Goal: Information Seeking & Learning: Learn about a topic

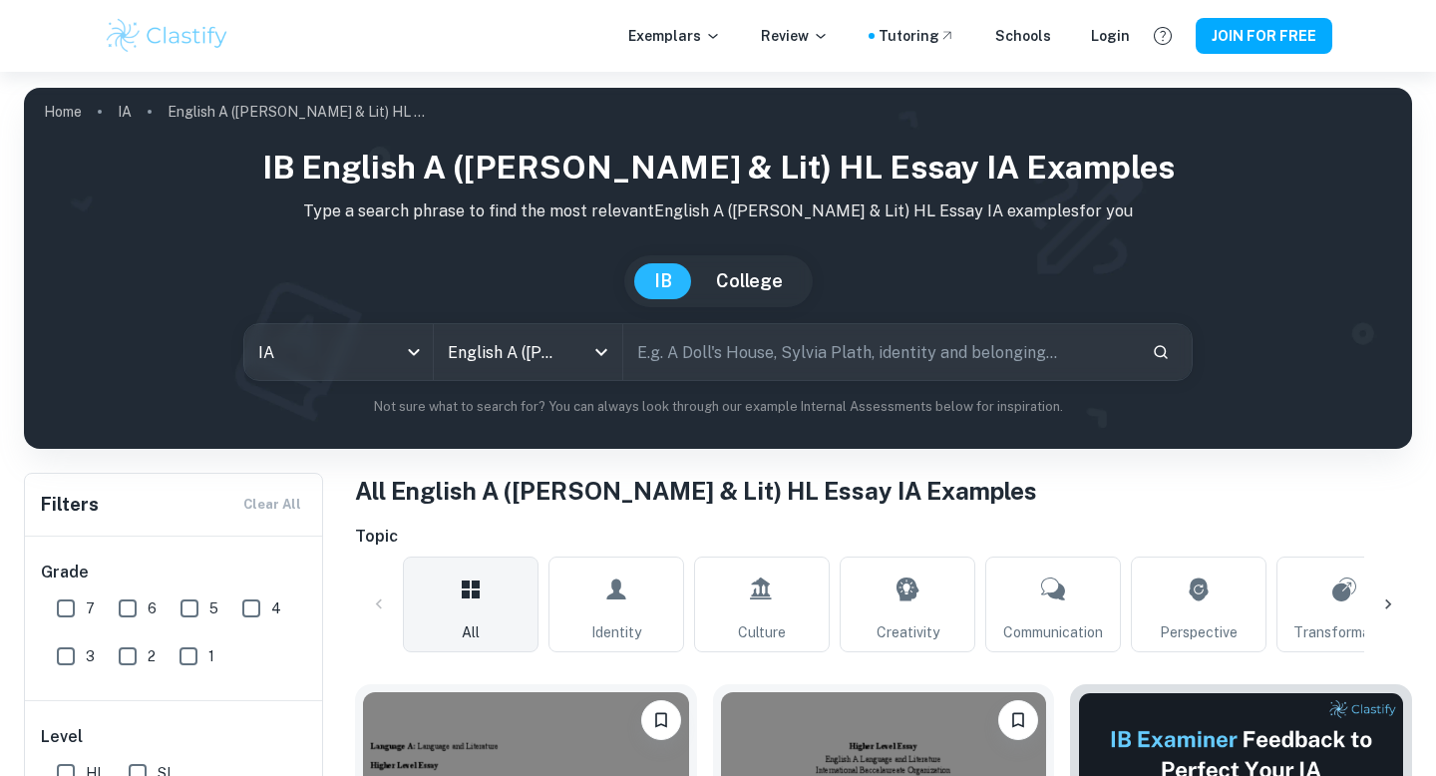
scroll to position [664, 0]
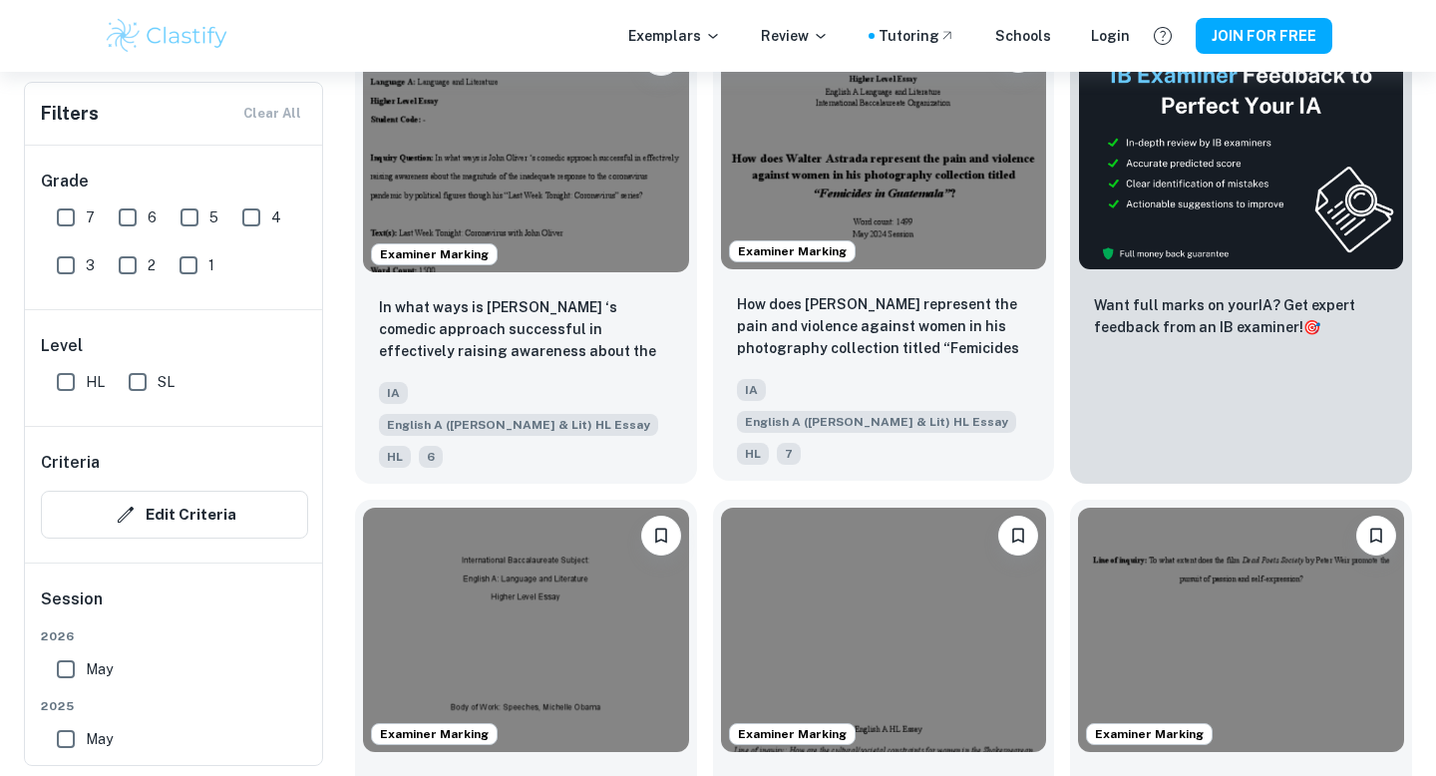
click at [979, 214] on img at bounding box center [884, 147] width 326 height 244
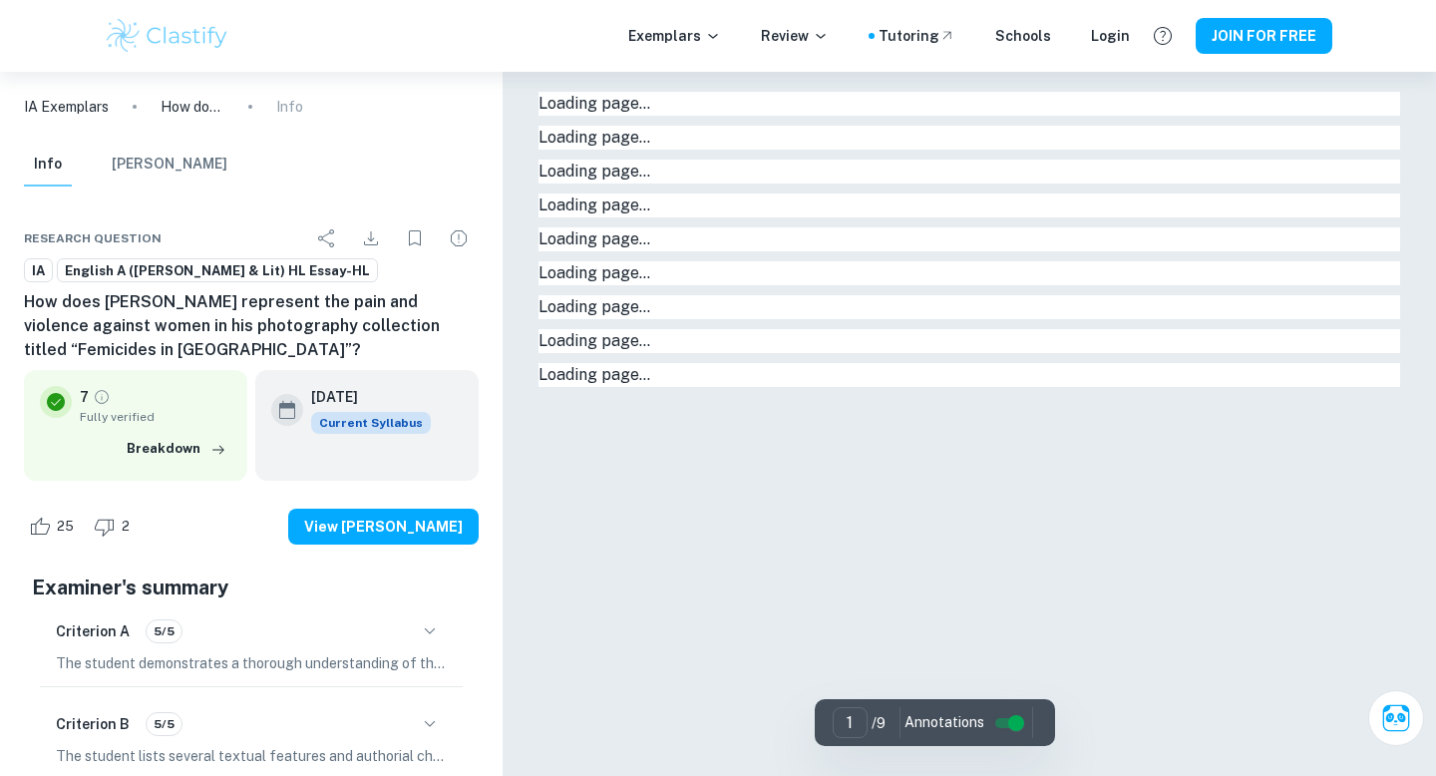
click at [256, 323] on h6 "How does [PERSON_NAME] represent the pain and violence against women in his pho…" at bounding box center [251, 326] width 455 height 72
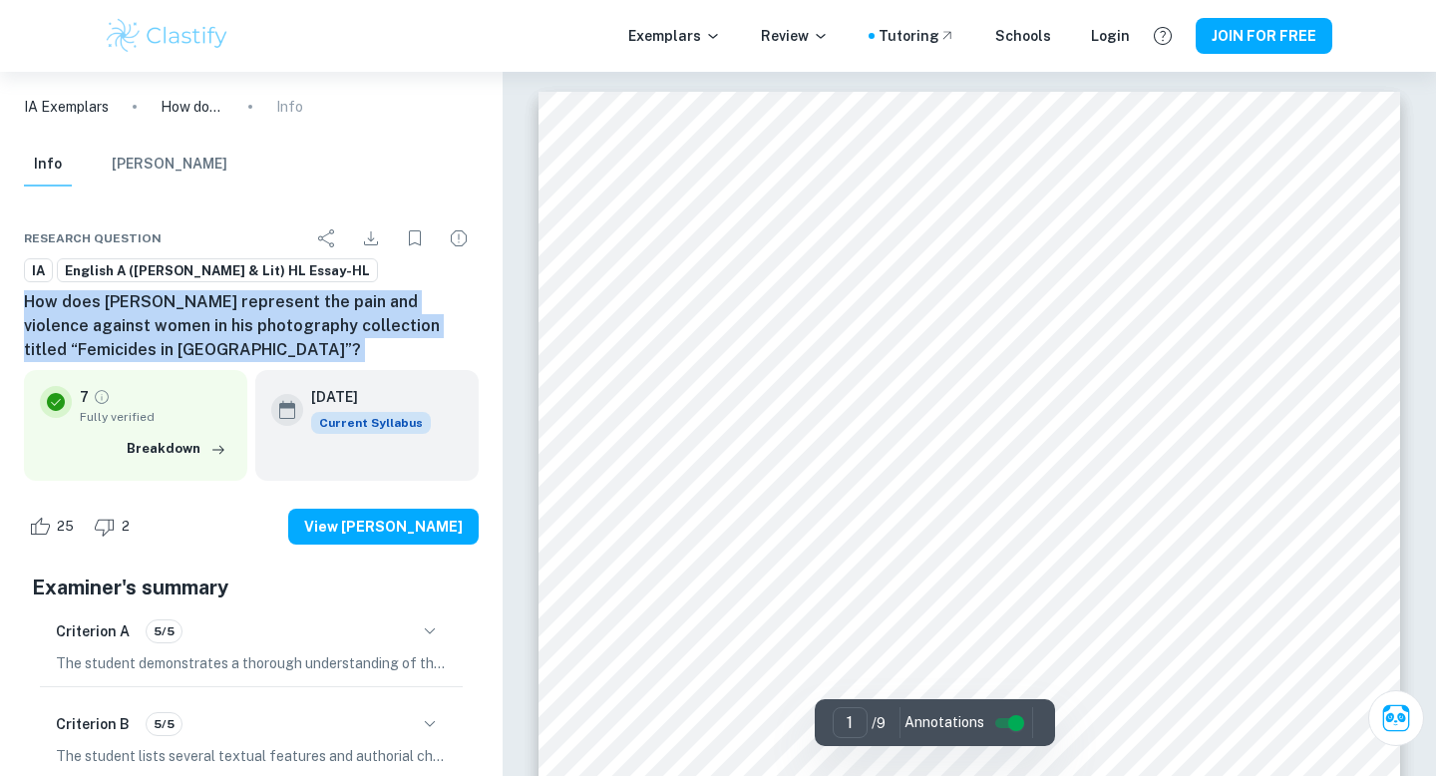
click at [256, 323] on h6 "How does [PERSON_NAME] represent the pain and violence against women in his pho…" at bounding box center [251, 326] width 455 height 72
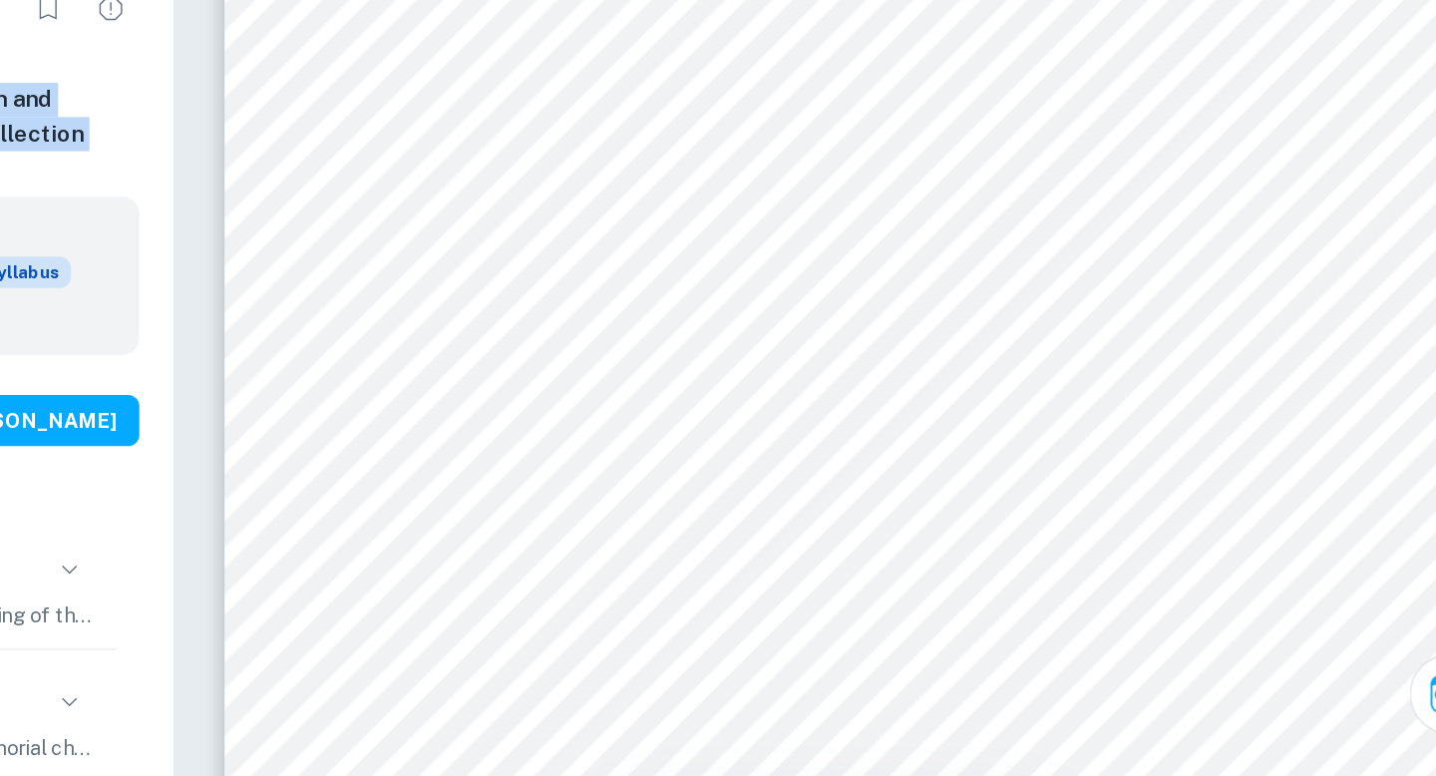
scroll to position [2788, 0]
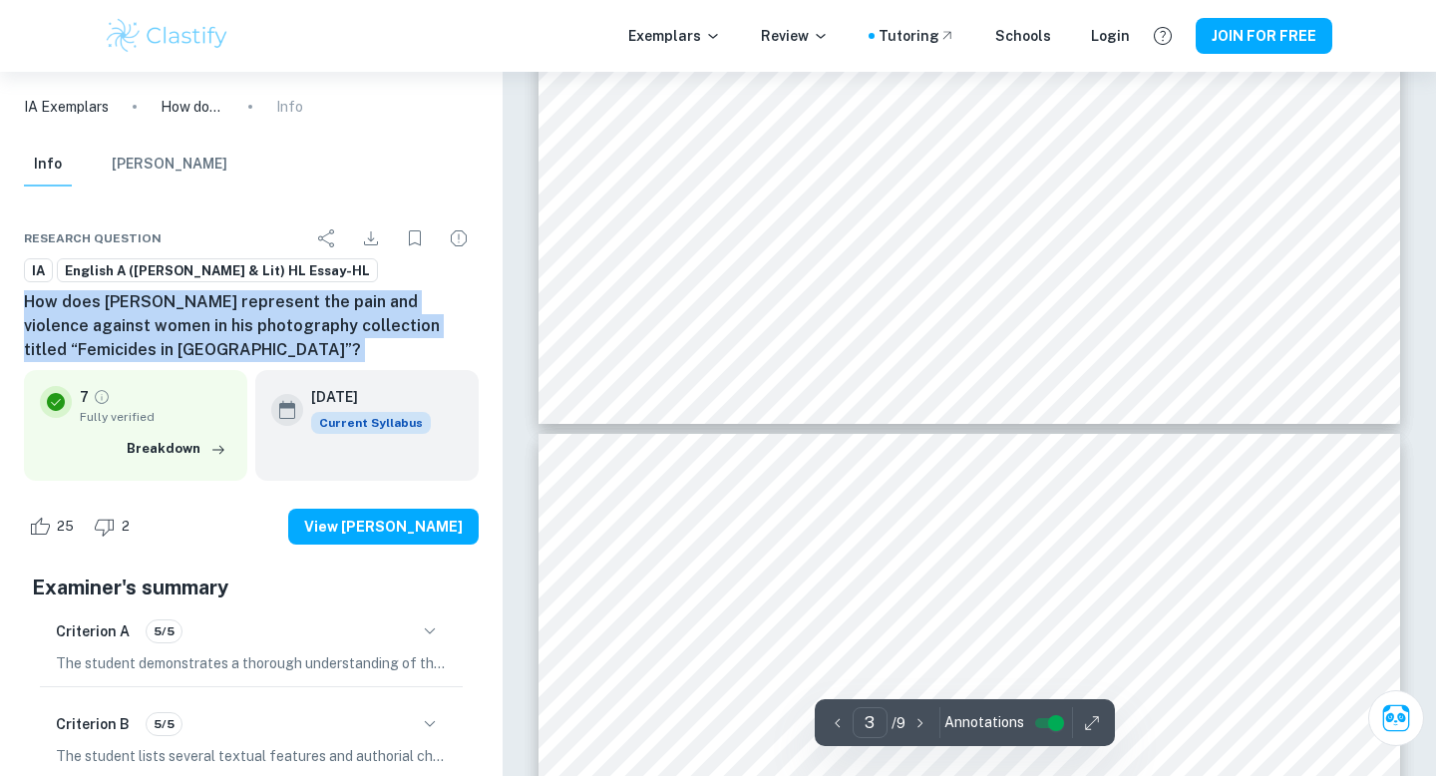
type input "4"
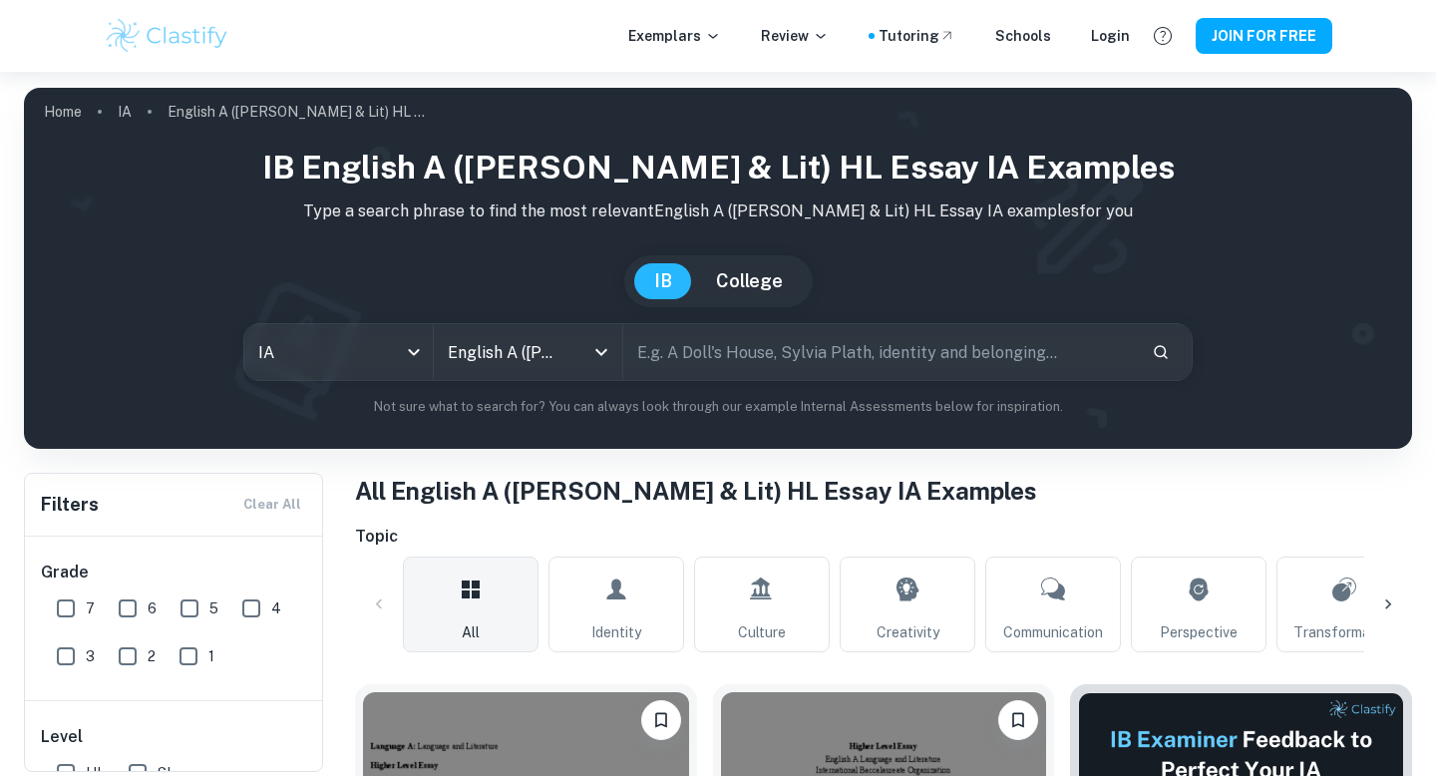
click at [762, 324] on input "text" at bounding box center [879, 352] width 513 height 56
click at [762, 348] on input "text" at bounding box center [879, 352] width 513 height 56
type input "streetcar named desire"
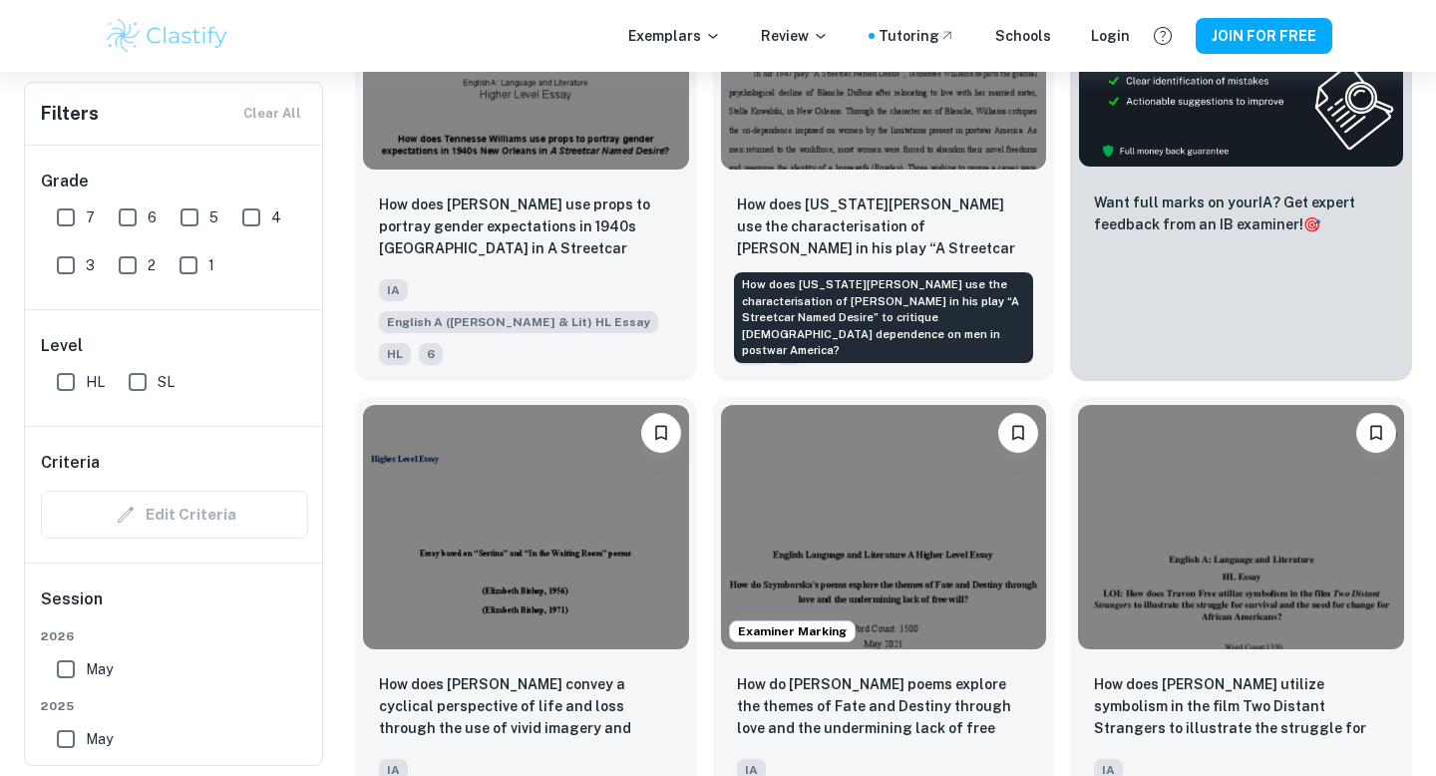
scroll to position [758, 0]
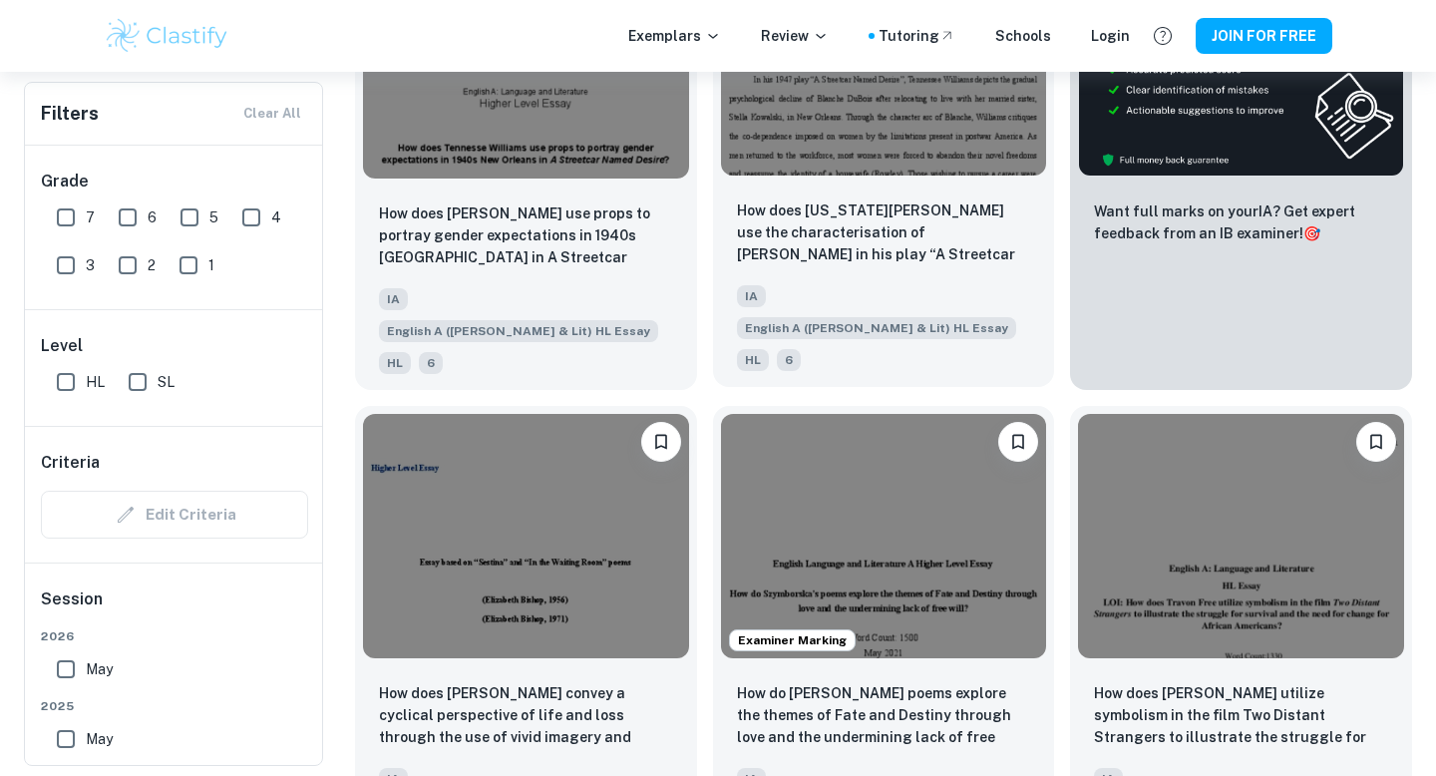
click at [887, 150] on img at bounding box center [884, 53] width 326 height 244
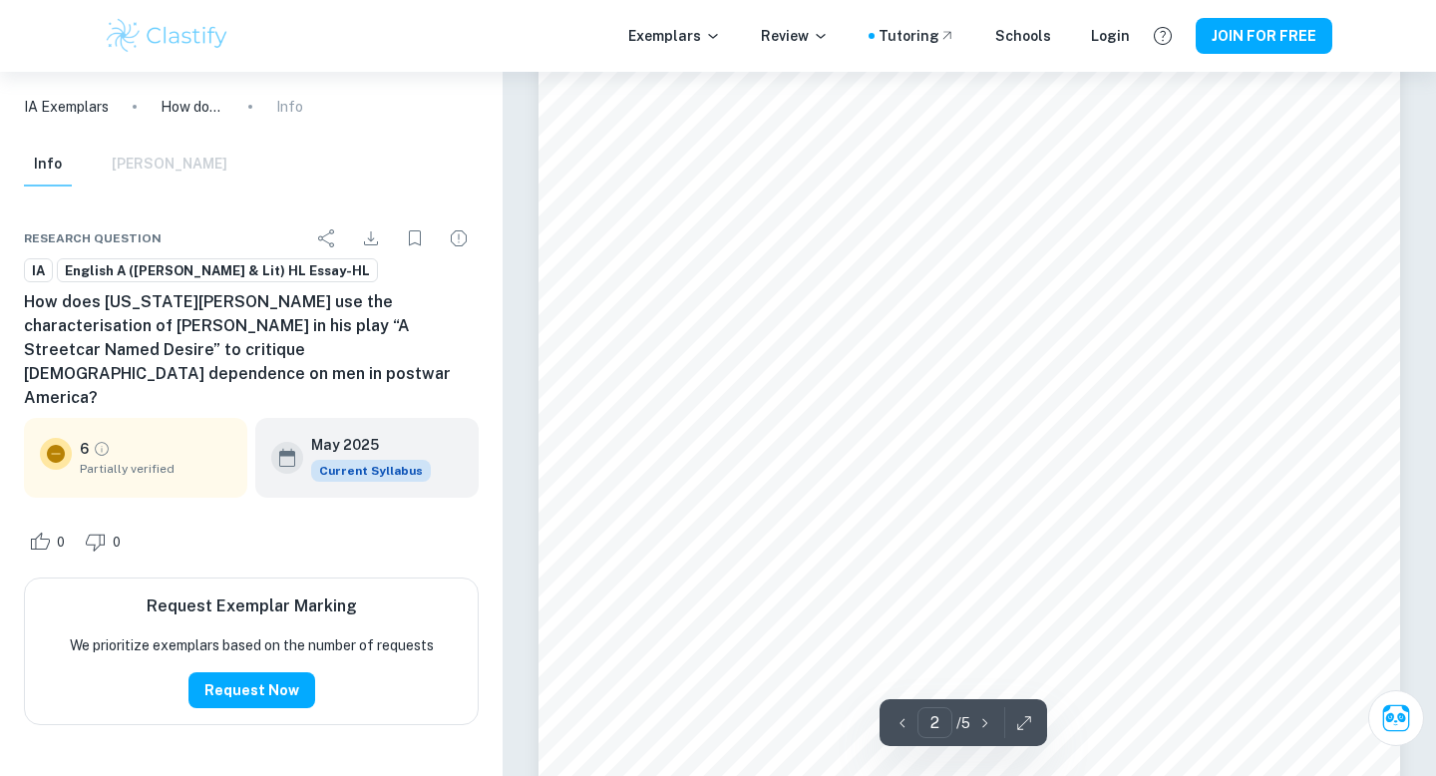
scroll to position [1970, 0]
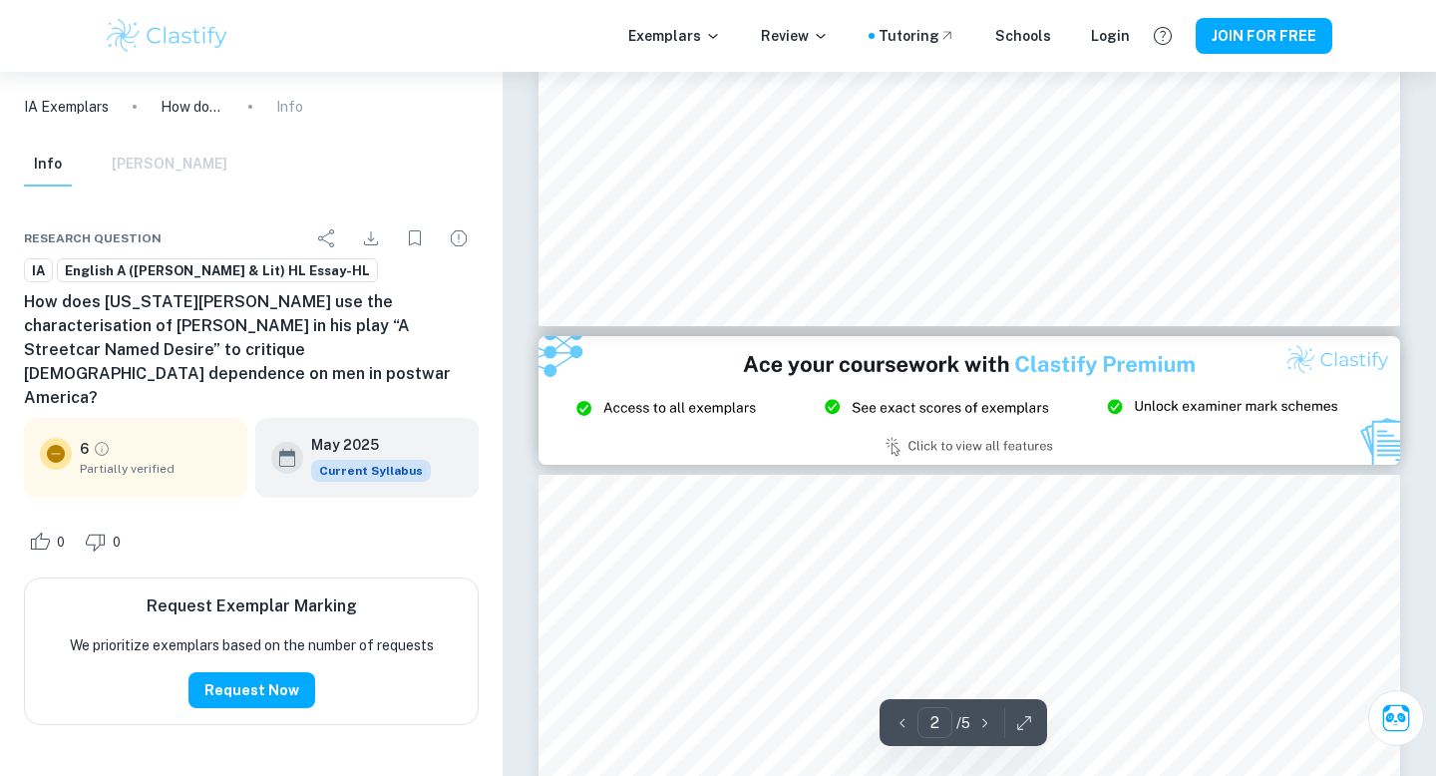
type input "3"
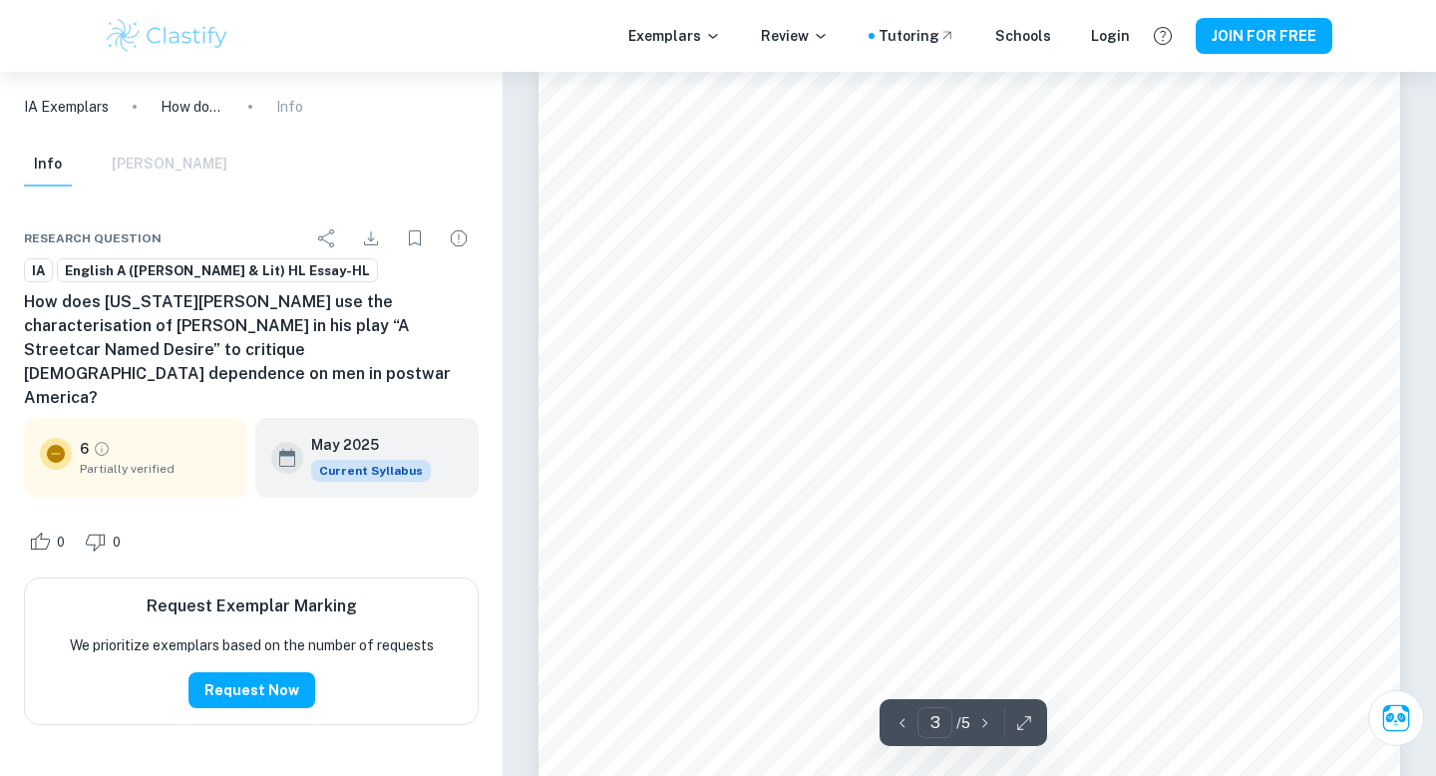
scroll to position [2657, 0]
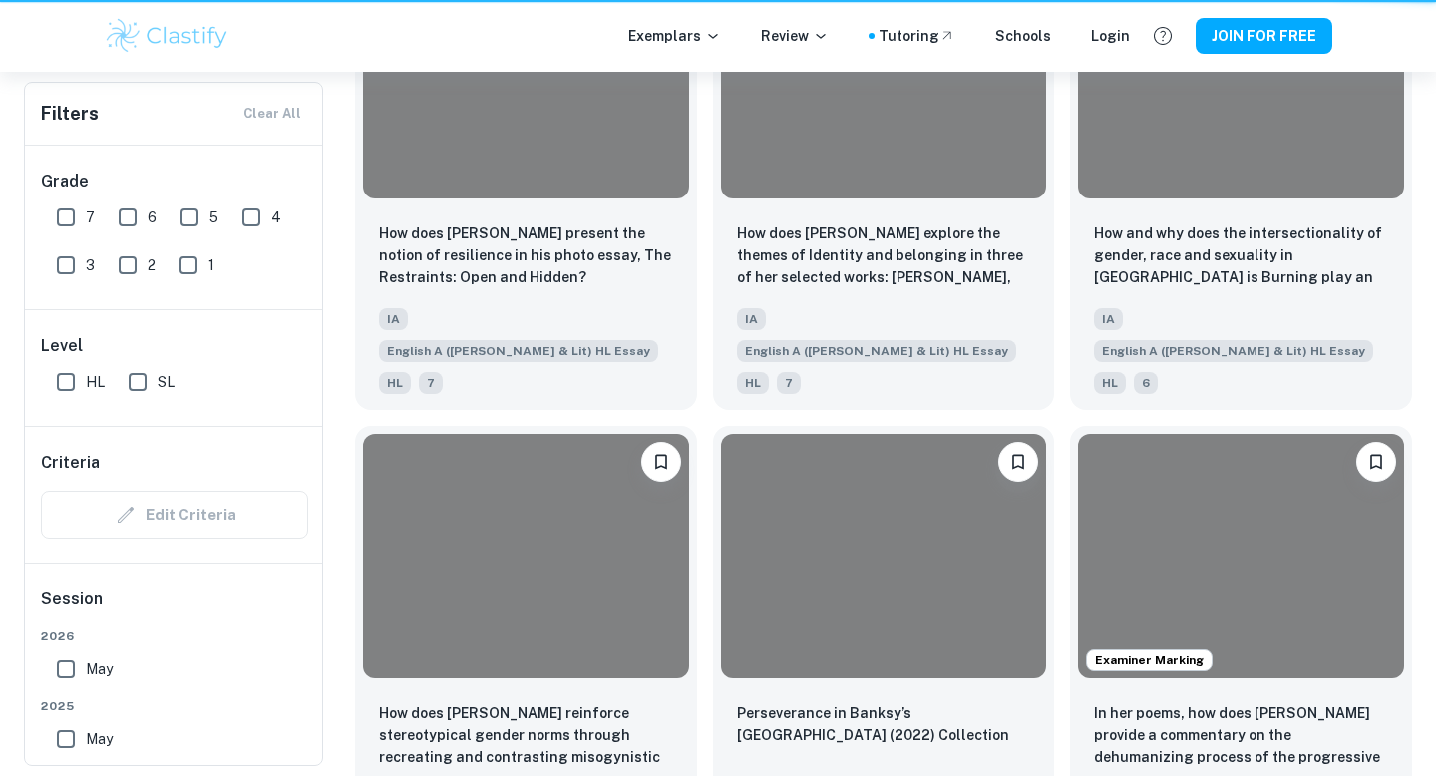
scroll to position [758, 0]
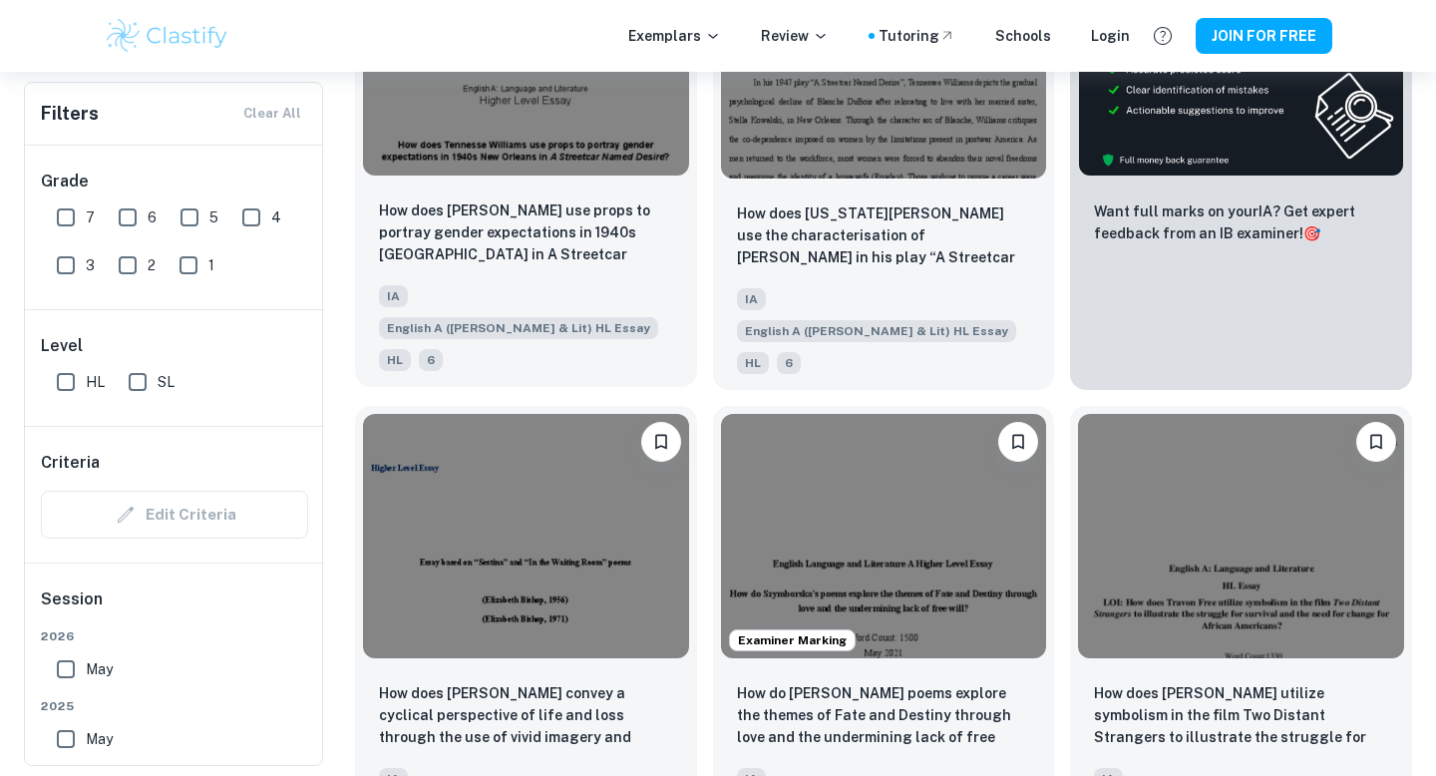
click at [610, 118] on img at bounding box center [526, 53] width 326 height 244
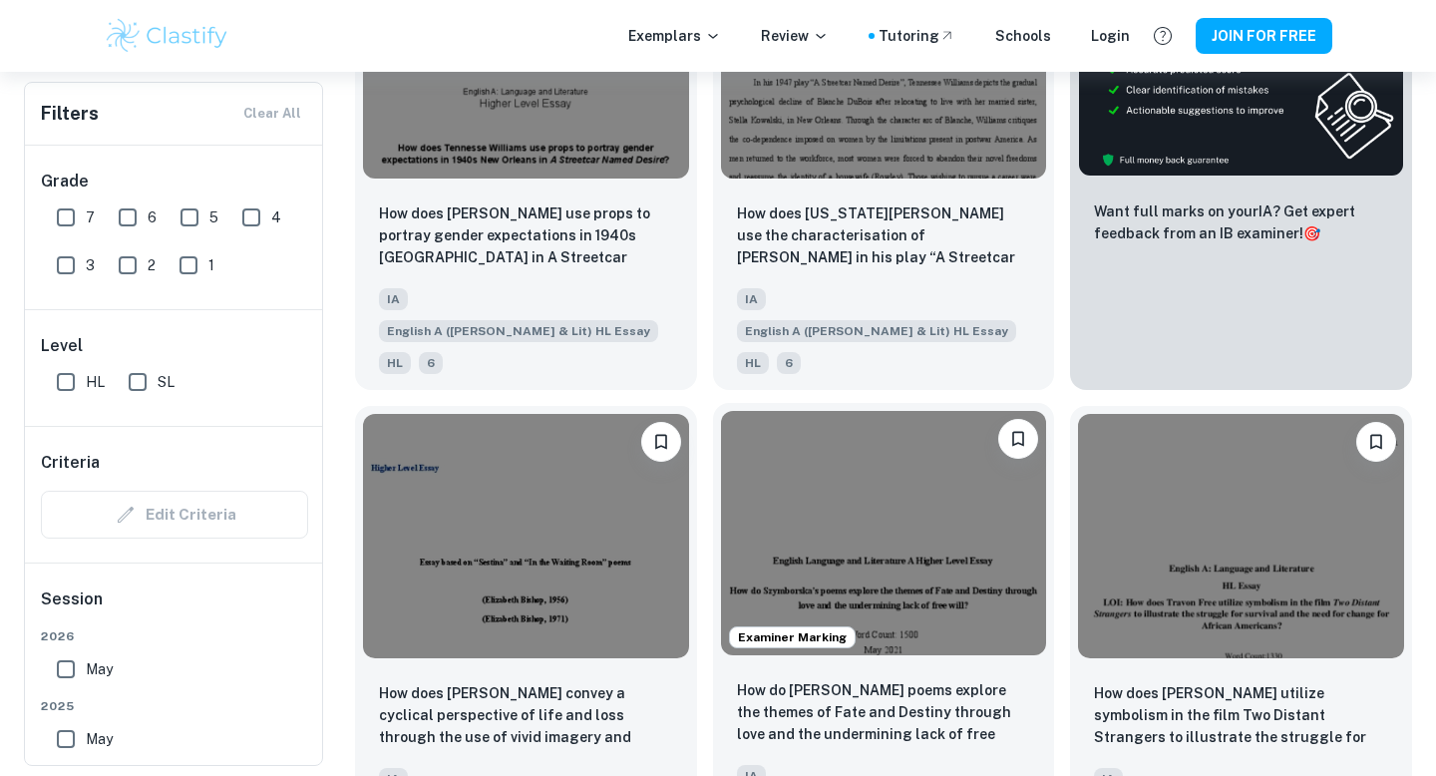
scroll to position [883, 0]
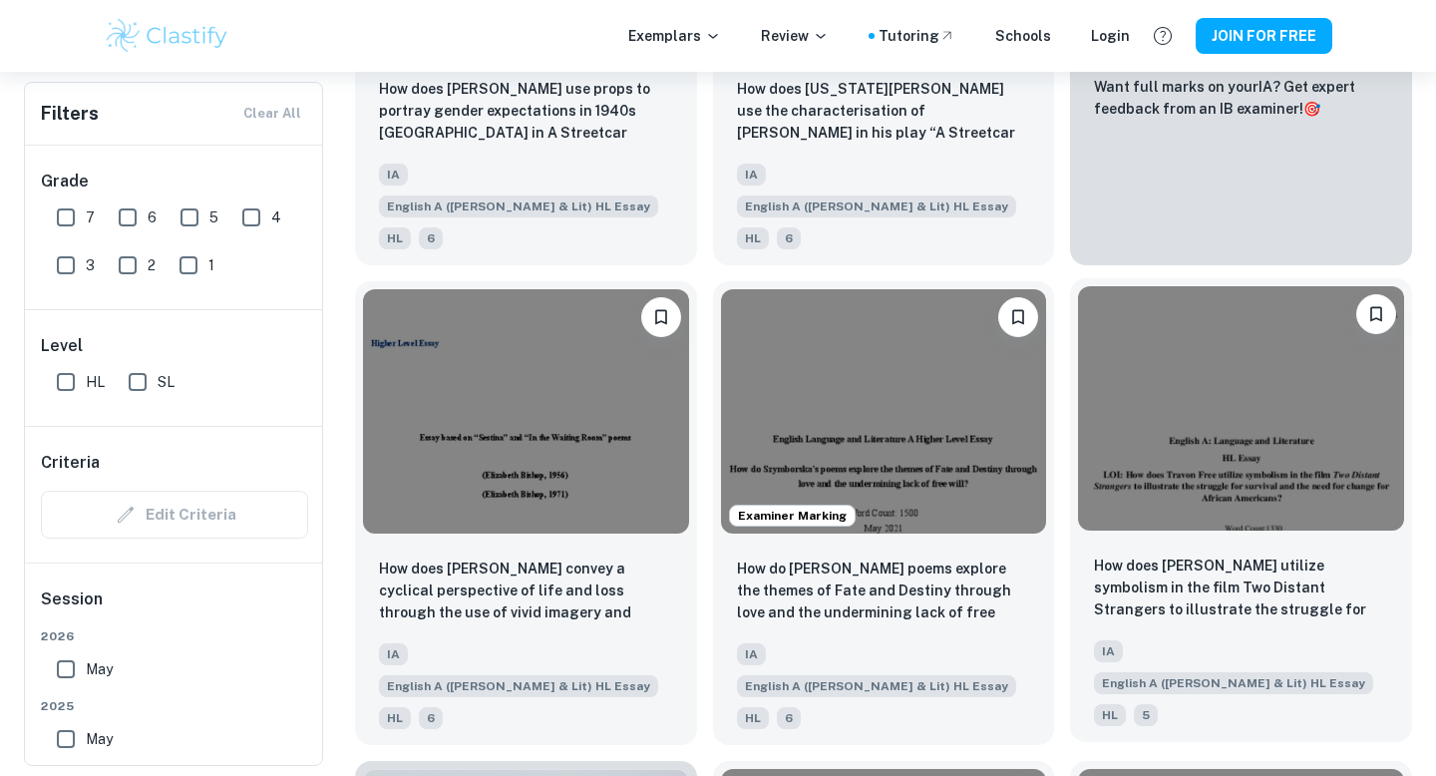
click at [1275, 376] on img at bounding box center [1241, 408] width 326 height 244
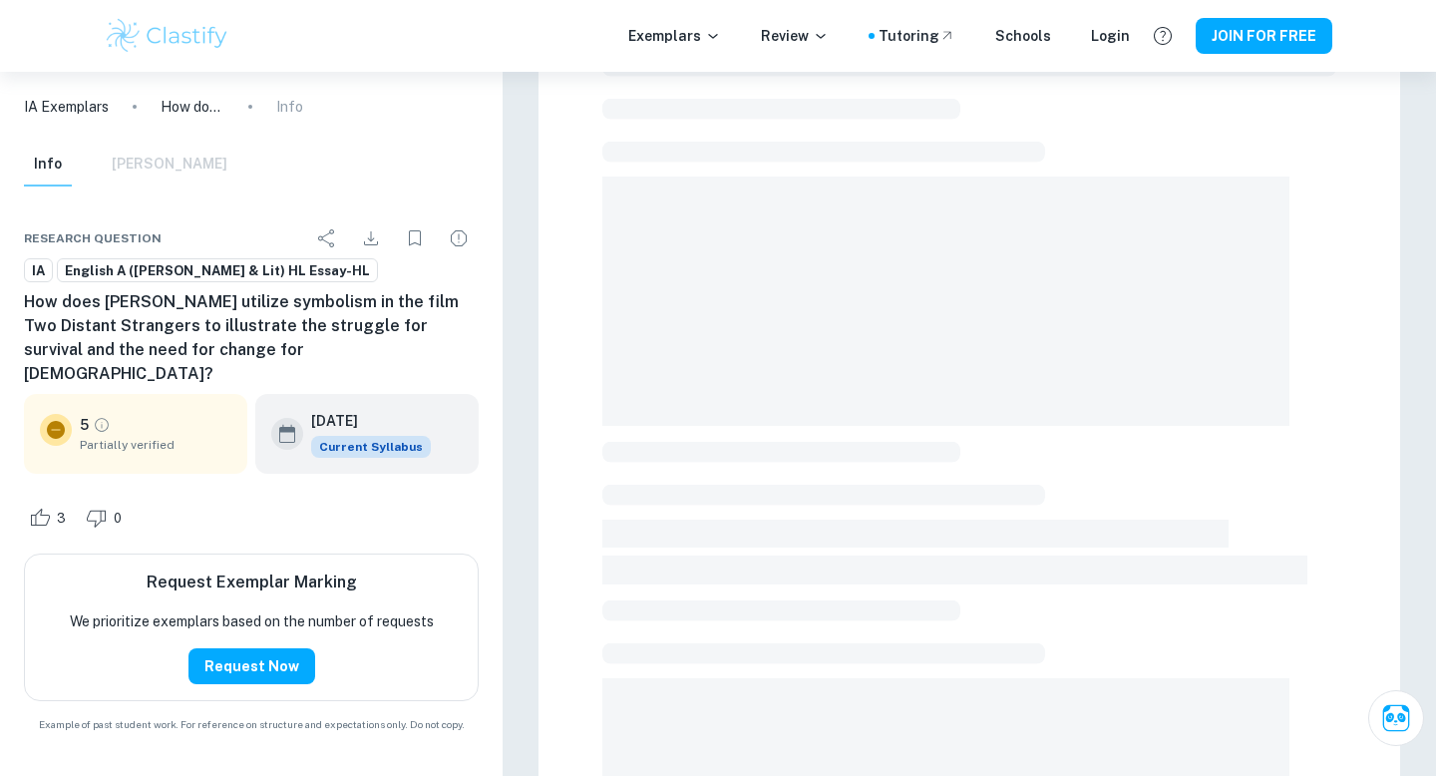
scroll to position [99, 0]
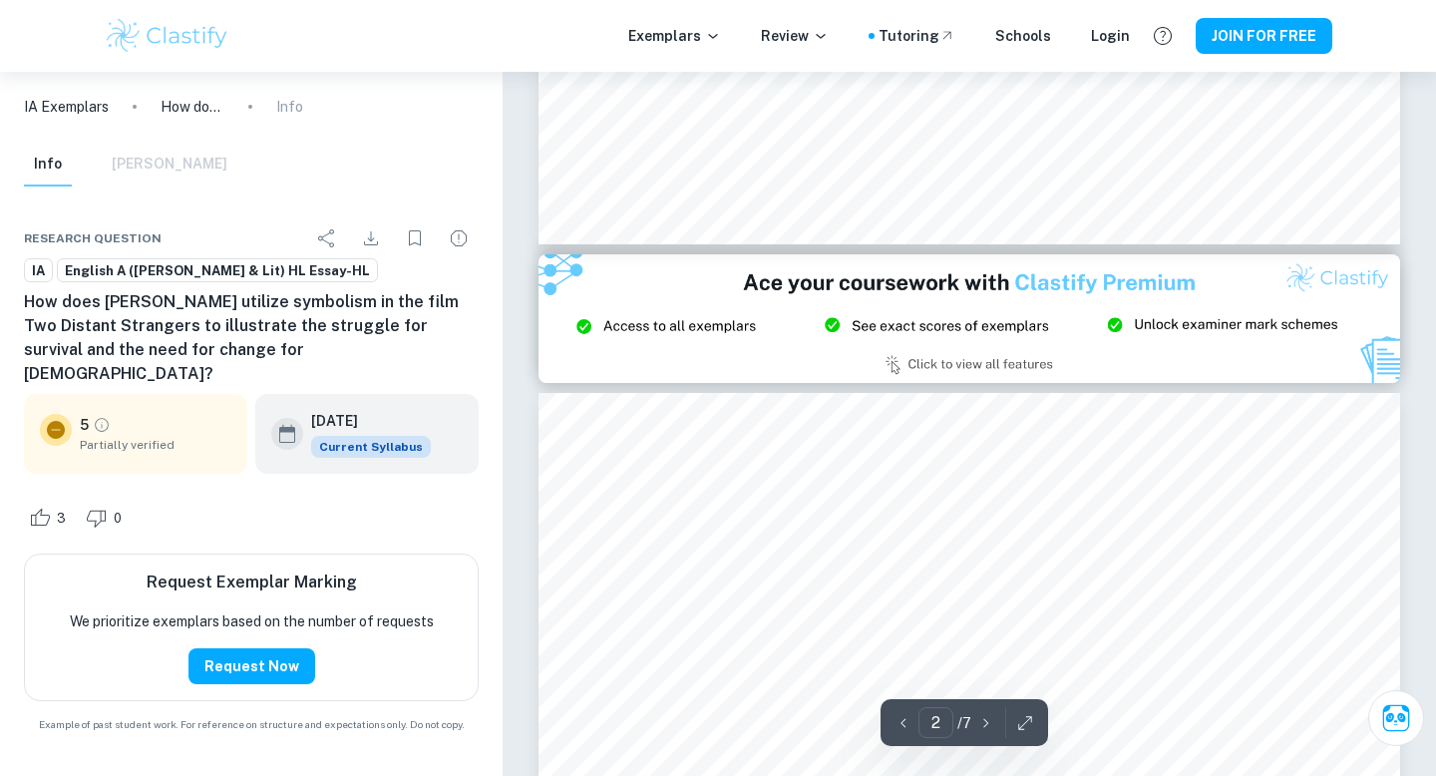
type input "3"
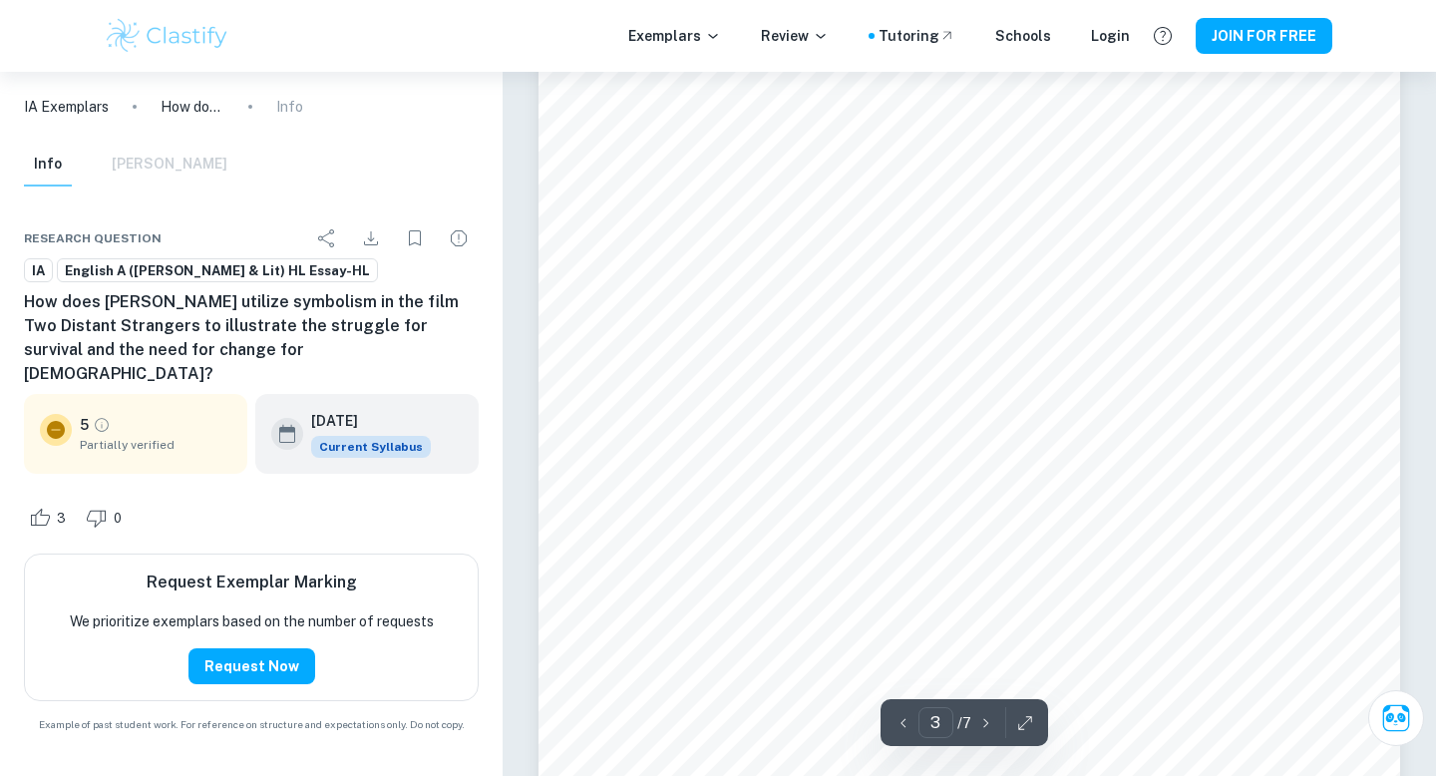
scroll to position [2865, 0]
